Goal: Obtain resource: Download file/media

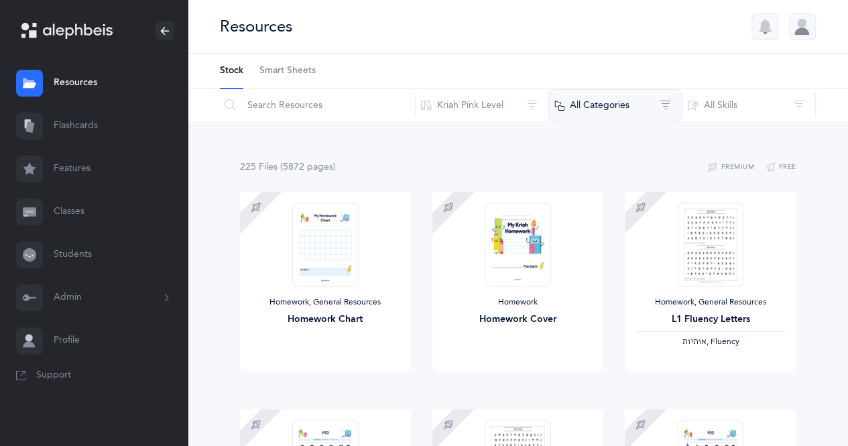
click at [660, 102] on button "All Categories" at bounding box center [615, 105] width 134 height 32
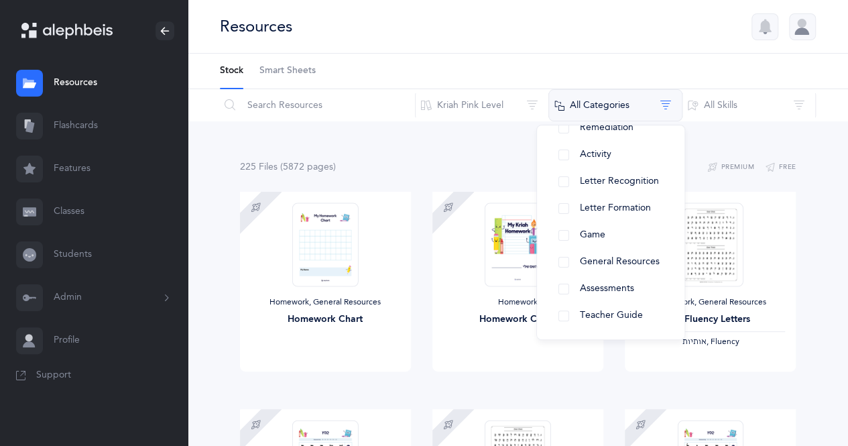
scroll to position [121, 0]
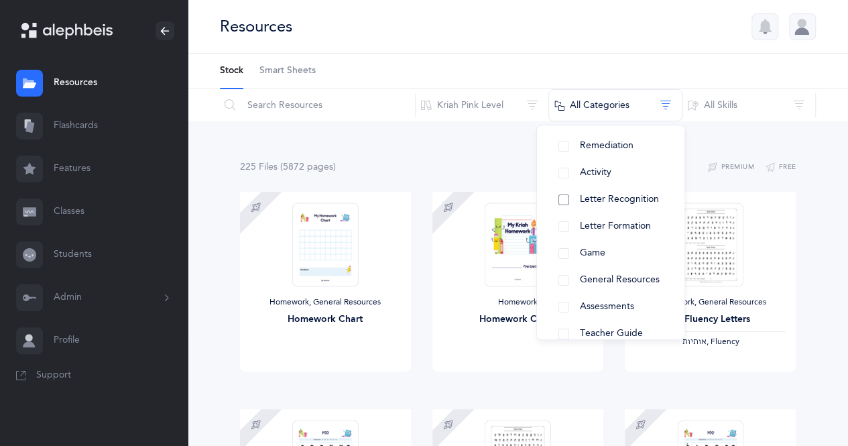
click at [565, 198] on button "Letter Recognition" at bounding box center [611, 199] width 126 height 27
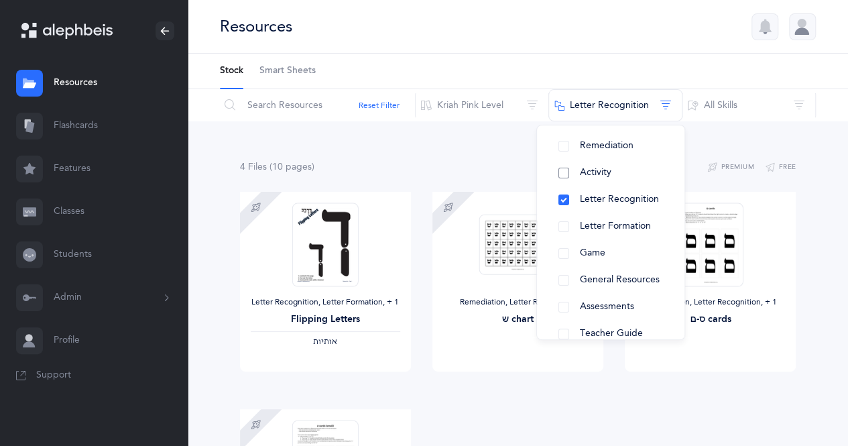
click at [564, 172] on button "Activity" at bounding box center [611, 173] width 126 height 27
click at [563, 198] on button "Letter Recognition" at bounding box center [611, 199] width 126 height 27
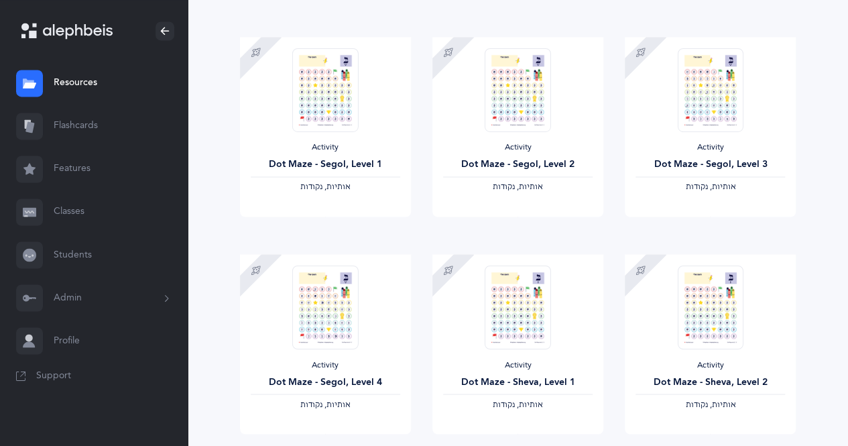
scroll to position [1150, 0]
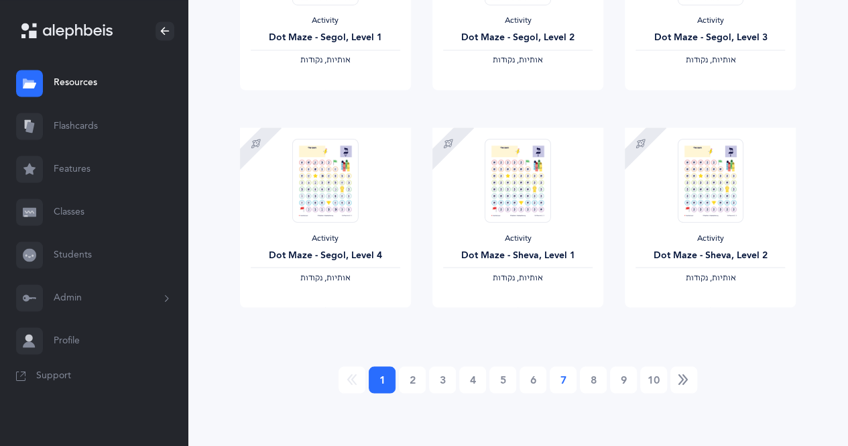
click at [562, 379] on link "7" at bounding box center [563, 379] width 27 height 27
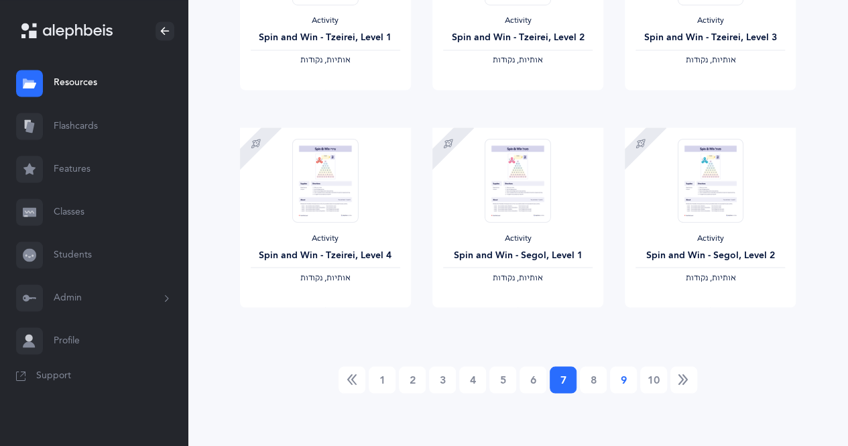
click at [623, 378] on link "9" at bounding box center [623, 379] width 27 height 27
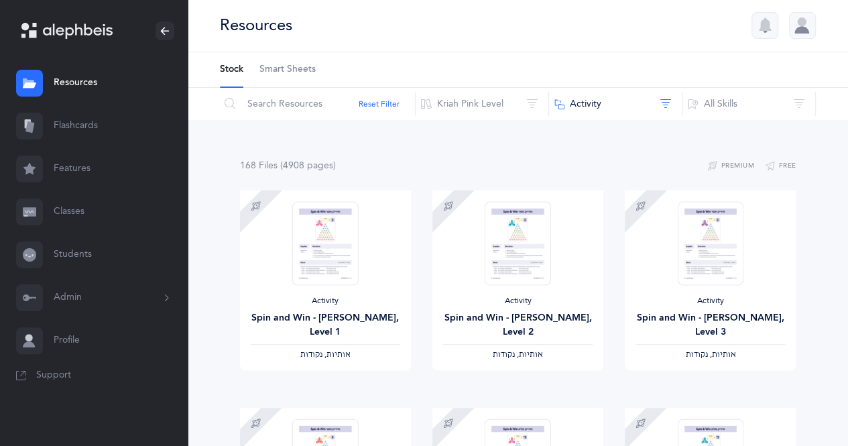
scroll to position [0, 0]
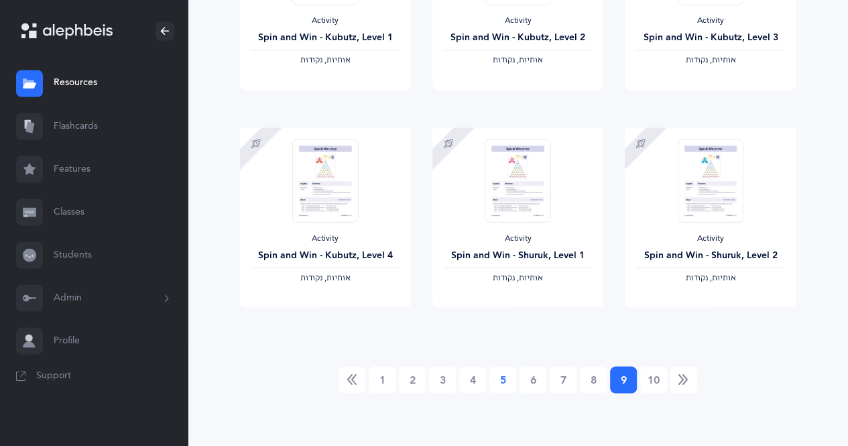
click at [498, 389] on link "5" at bounding box center [502, 379] width 27 height 27
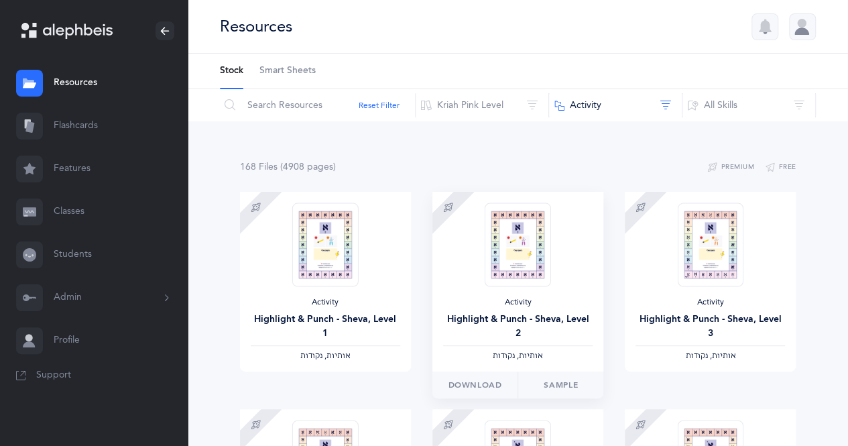
click at [529, 272] on img at bounding box center [518, 244] width 66 height 84
click at [558, 386] on link "Sample" at bounding box center [560, 384] width 86 height 27
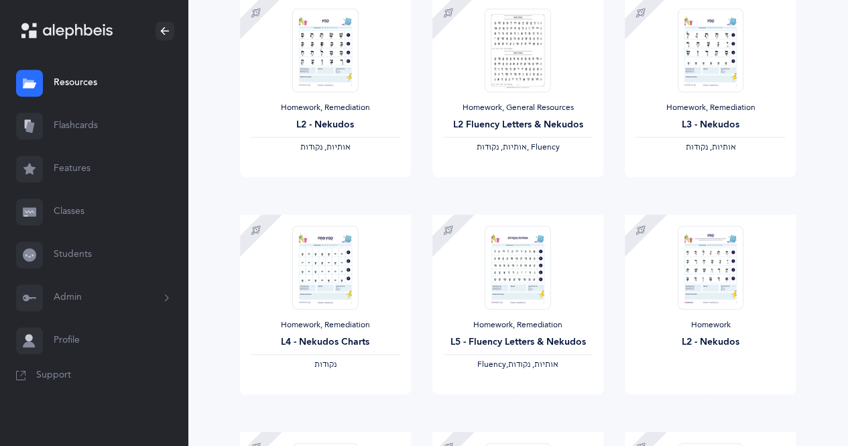
scroll to position [411, 0]
click at [313, 250] on img at bounding box center [325, 267] width 66 height 84
click at [275, 407] on span "Download" at bounding box center [282, 407] width 54 height 12
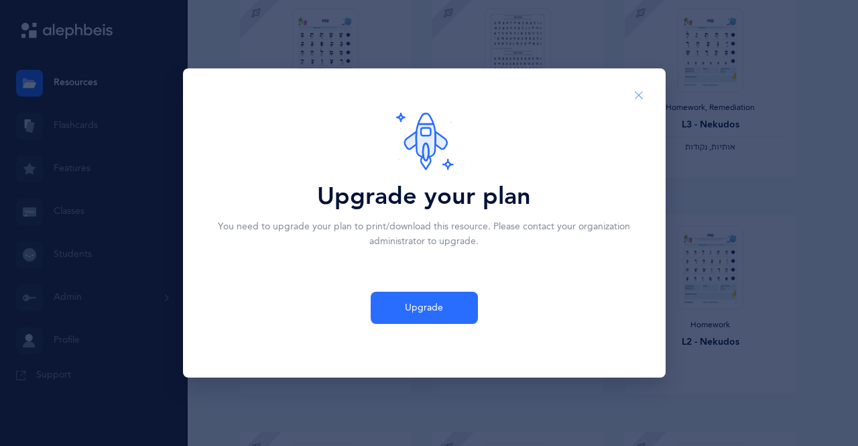
click at [645, 99] on button "Close" at bounding box center [639, 95] width 32 height 33
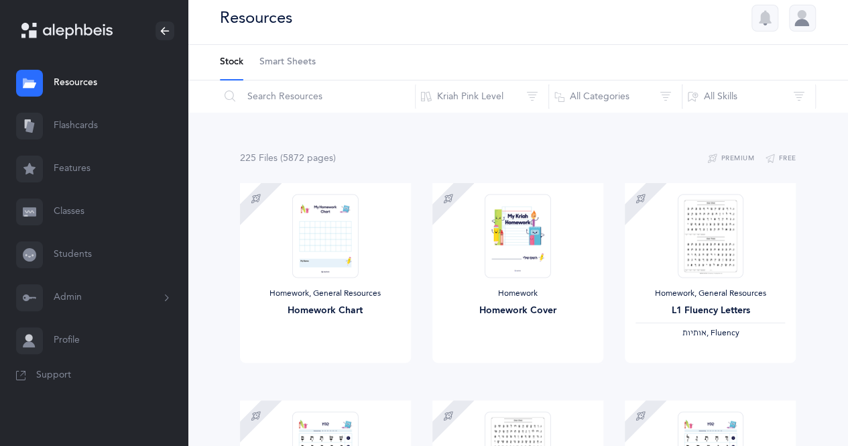
scroll to position [0, 0]
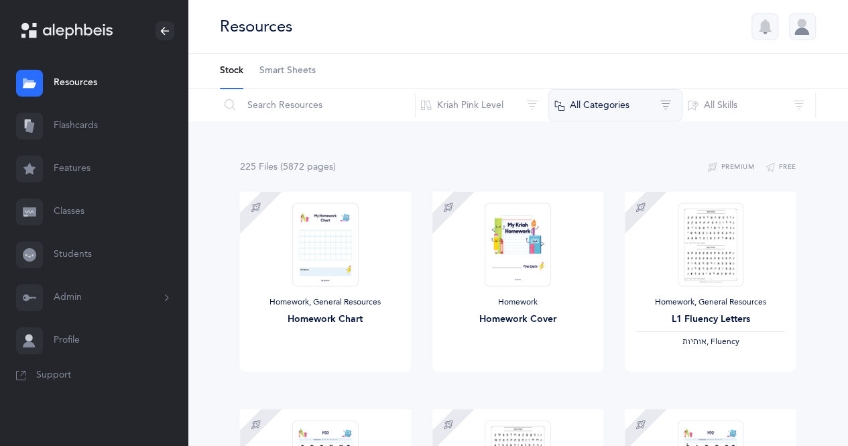
click at [665, 114] on button "All Categories" at bounding box center [615, 105] width 134 height 32
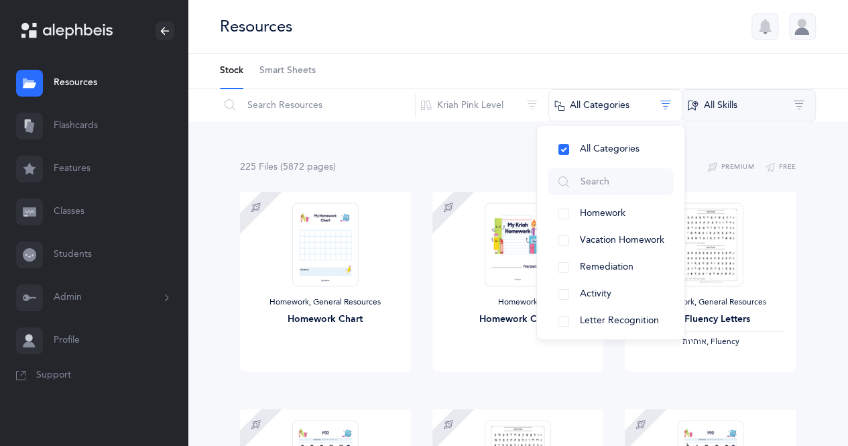
click at [741, 113] on button "All Skills" at bounding box center [749, 105] width 134 height 32
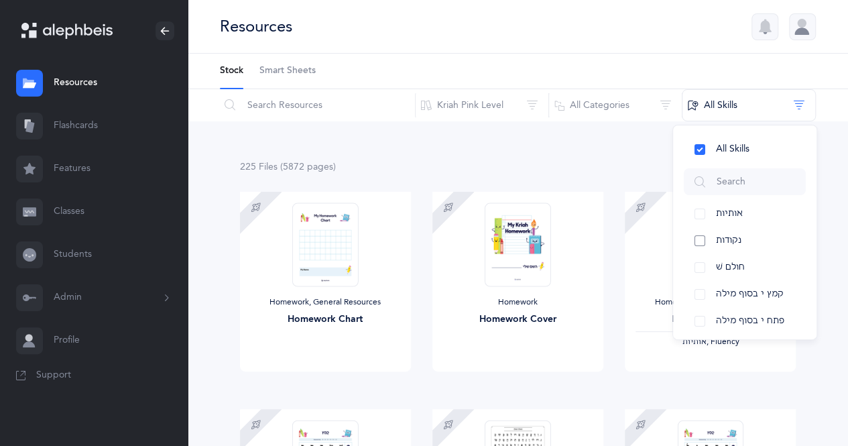
click at [768, 243] on button "נקודות" at bounding box center [745, 240] width 122 height 27
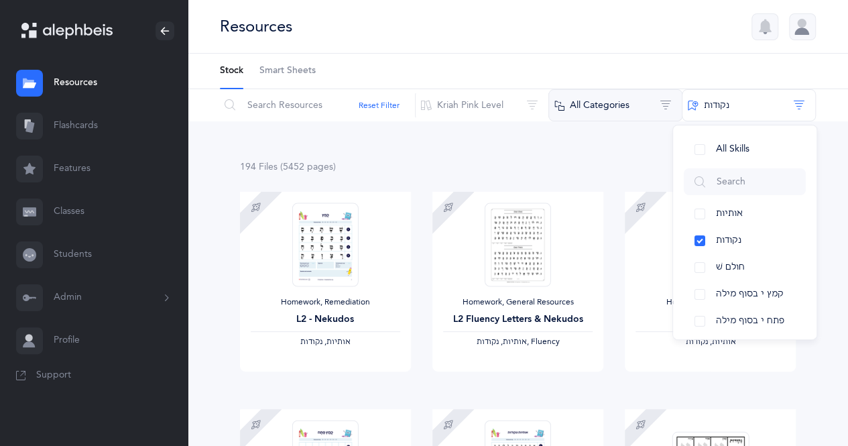
click at [645, 105] on button "All Categories" at bounding box center [615, 105] width 134 height 32
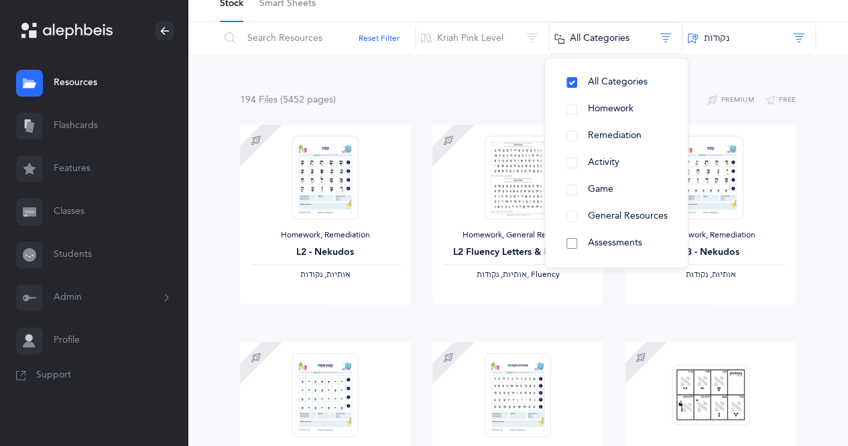
click at [572, 242] on button "Assessments" at bounding box center [616, 243] width 121 height 27
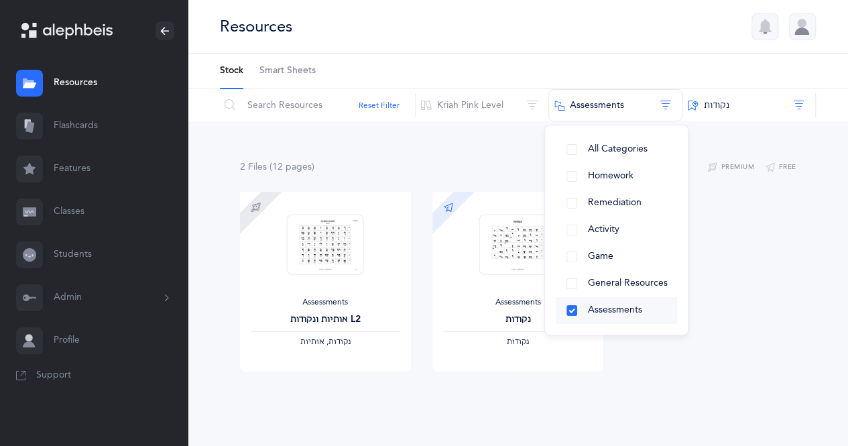
scroll to position [16, 0]
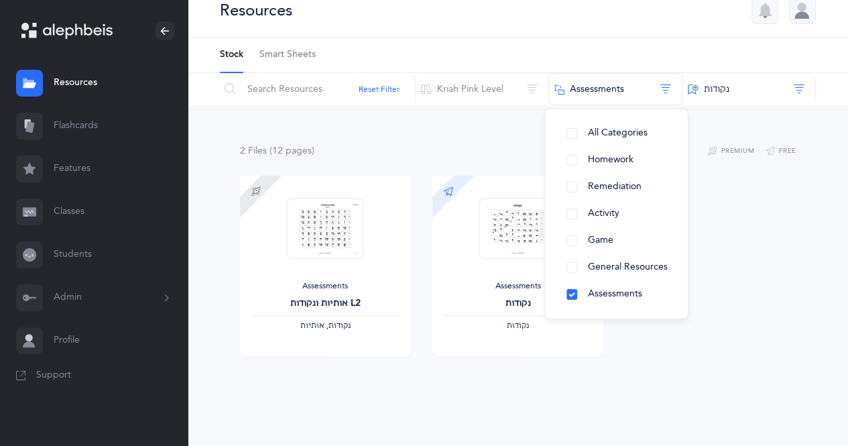
click at [766, 358] on div "Assessments אותיות ונקודות L2 ‫נקודות, אותיות‬ Download Sample Assessments נקוד…" at bounding box center [518, 284] width 578 height 217
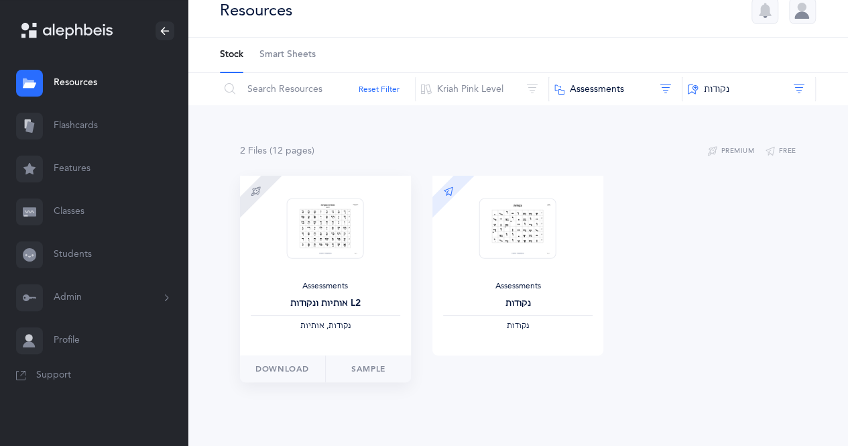
click at [389, 328] on div "‫נקודות, אותיות‬" at bounding box center [325, 325] width 149 height 11
click at [368, 371] on link "Sample" at bounding box center [368, 368] width 86 height 27
